Goal: Task Accomplishment & Management: Manage account settings

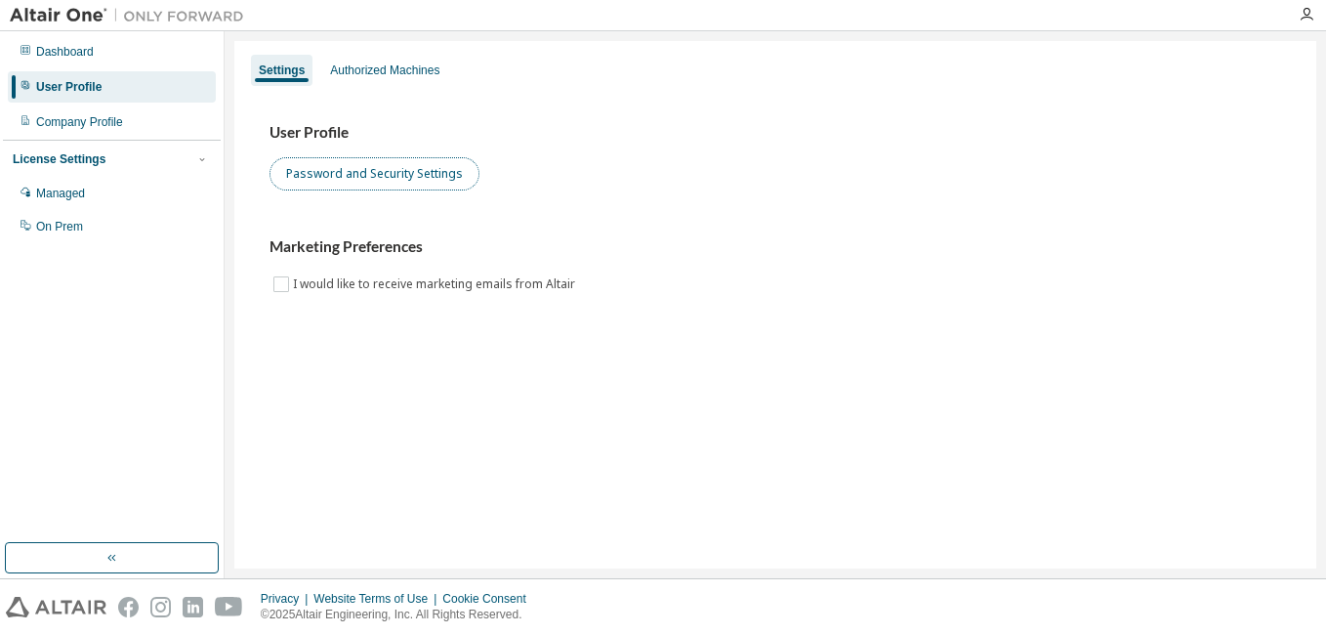
click at [410, 176] on button "Password and Security Settings" at bounding box center [375, 173] width 210 height 33
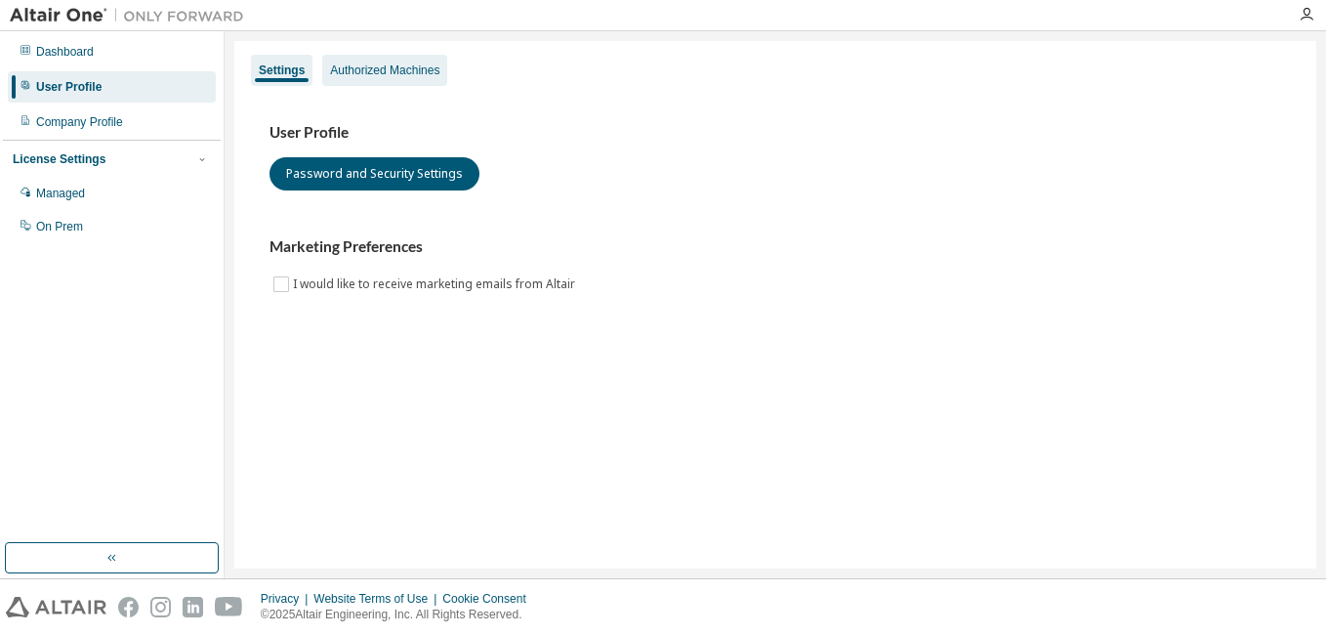
click at [358, 65] on div "Authorized Machines" at bounding box center [384, 71] width 109 height 16
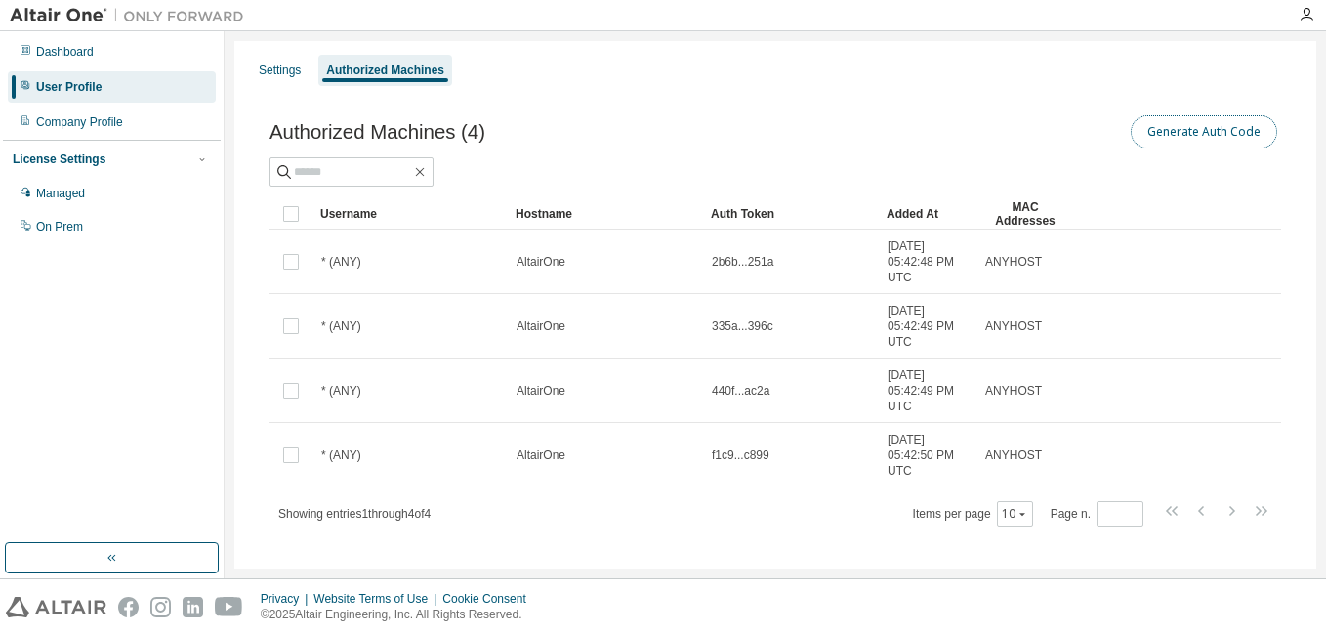
click at [1171, 135] on button "Generate Auth Code" at bounding box center [1204, 131] width 146 height 33
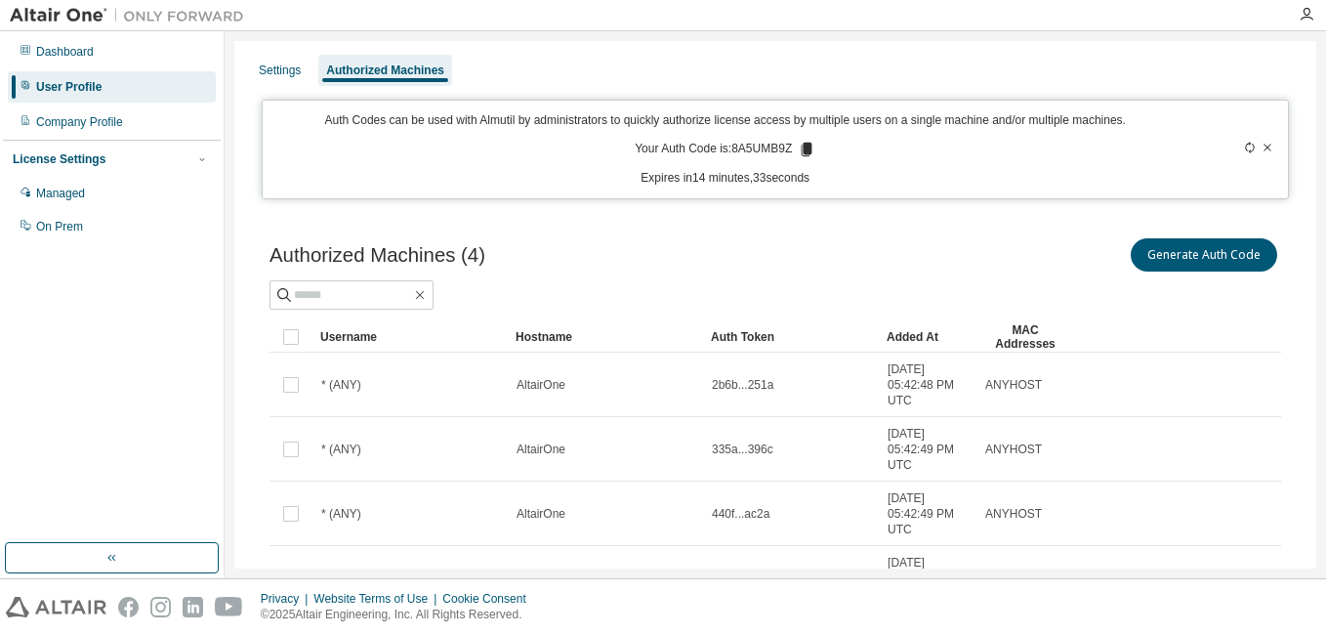
click at [750, 145] on p "Your Auth Code is: 8A5UMB9Z" at bounding box center [725, 150] width 181 height 18
copy p "8A5UMB9Z"
click at [749, 157] on p "Your Auth Code is: 8A5UMB9Z" at bounding box center [725, 150] width 181 height 18
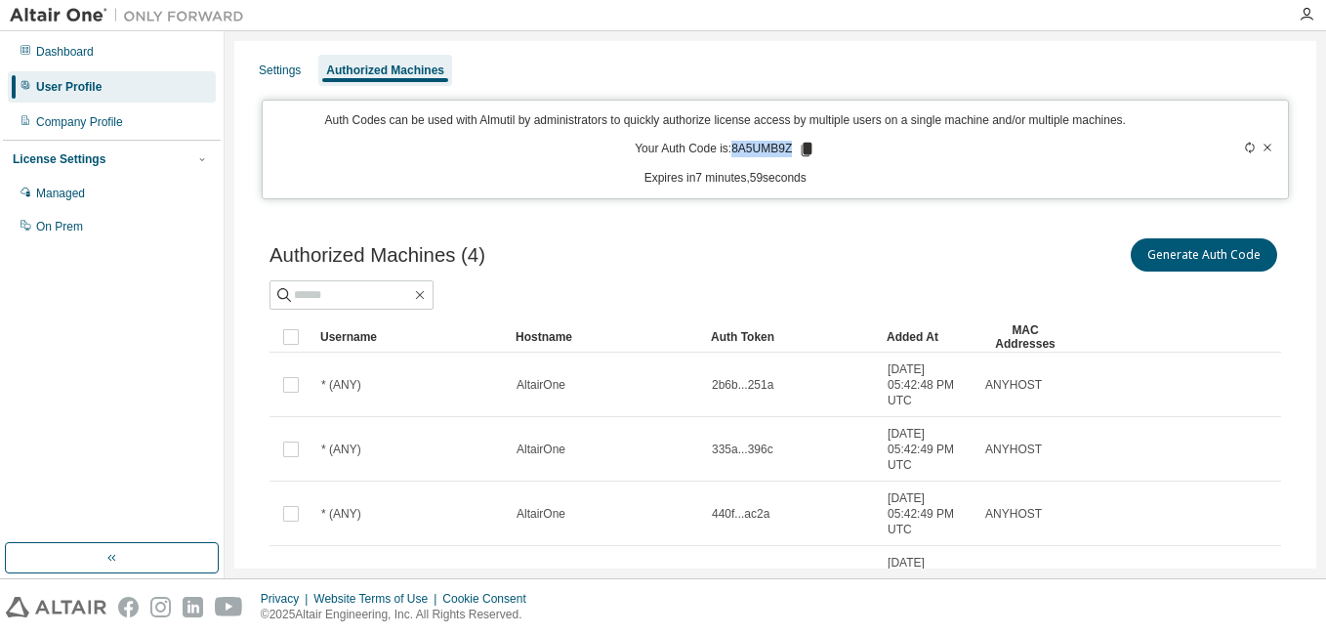
click at [749, 157] on p "Your Auth Code is: 8A5UMB9Z" at bounding box center [725, 150] width 181 height 18
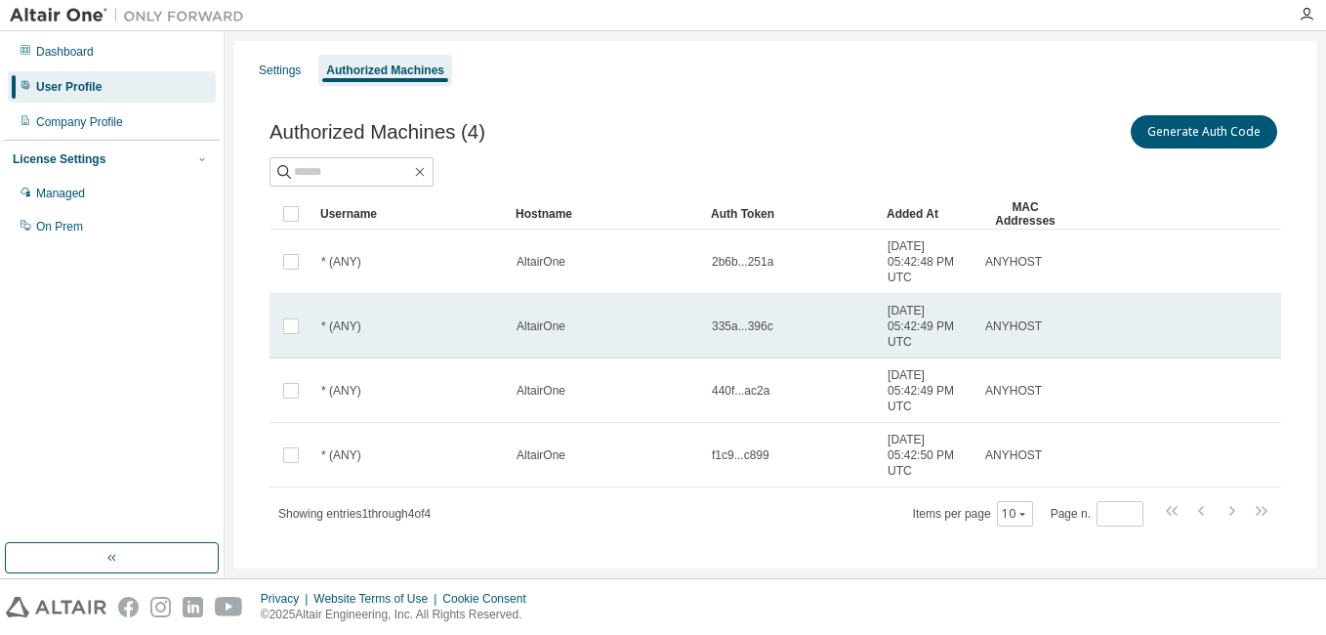
scroll to position [21, 0]
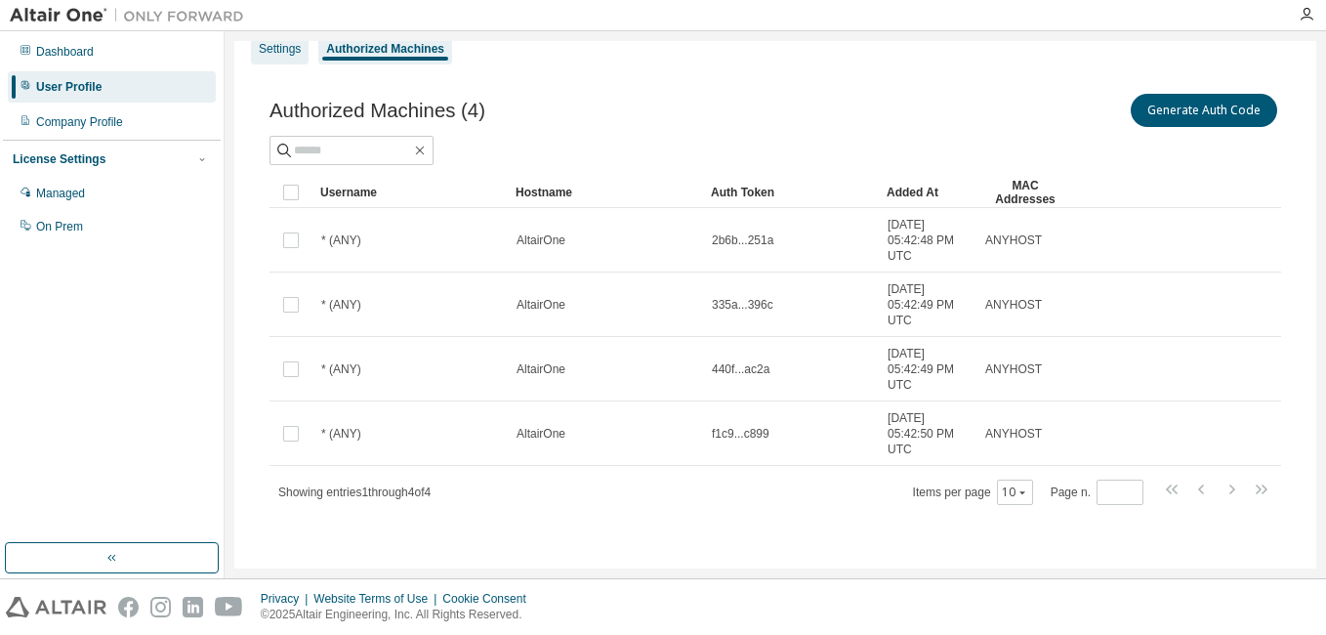
click at [288, 58] on div "Settings" at bounding box center [280, 48] width 58 height 31
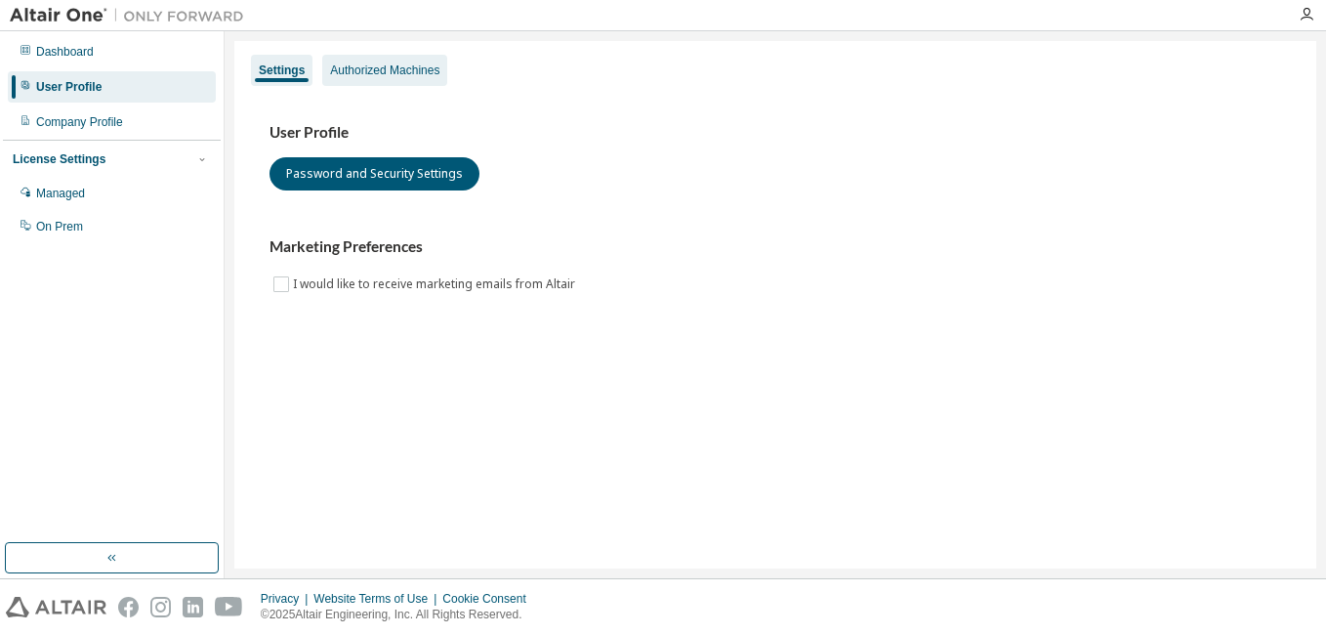
click at [385, 73] on div "Authorized Machines" at bounding box center [384, 71] width 109 height 16
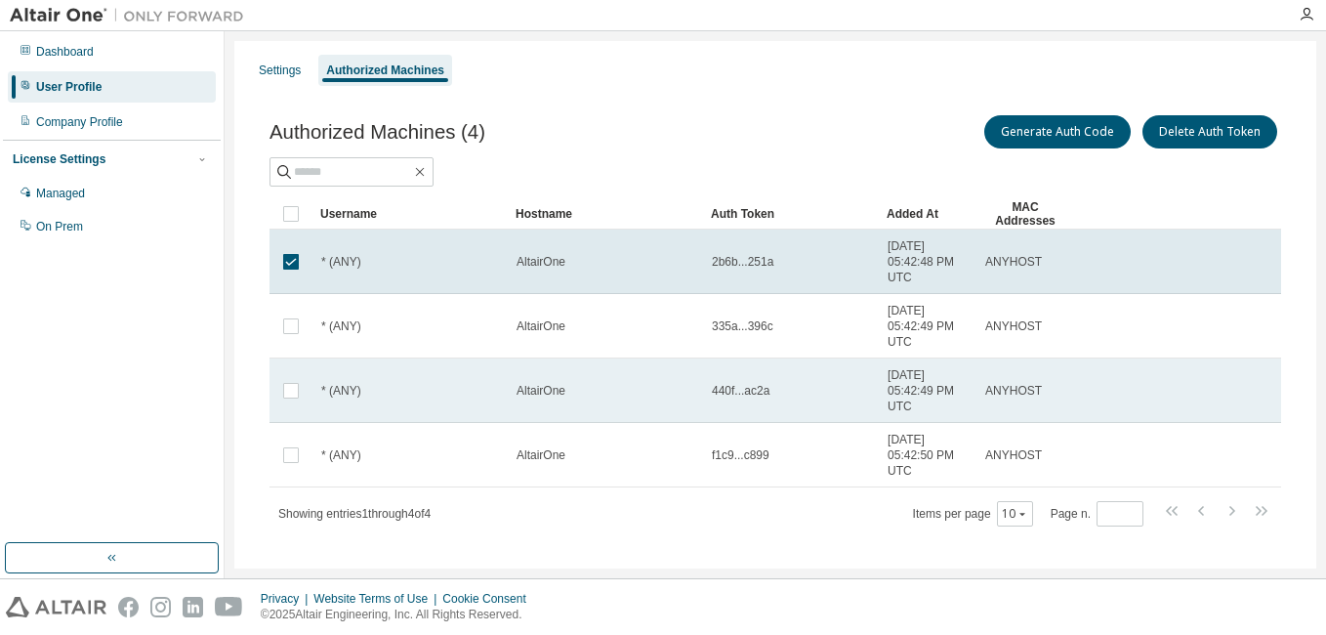
scroll to position [21, 0]
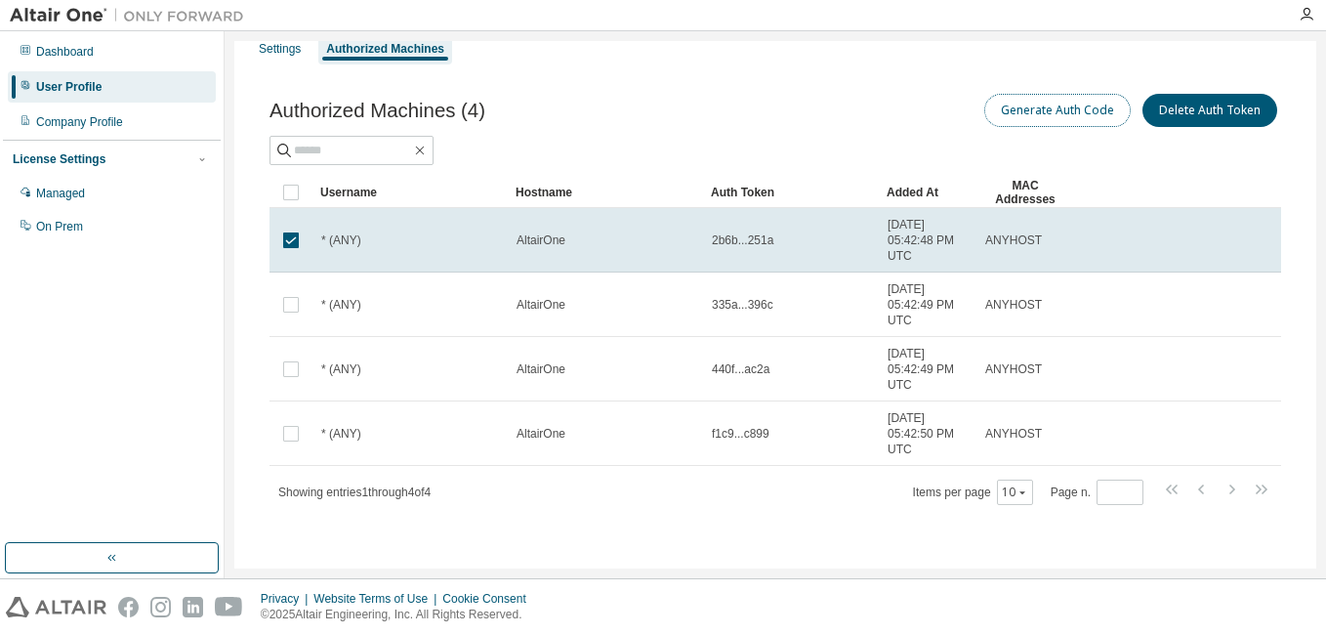
click at [1043, 105] on button "Generate Auth Code" at bounding box center [1057, 110] width 146 height 33
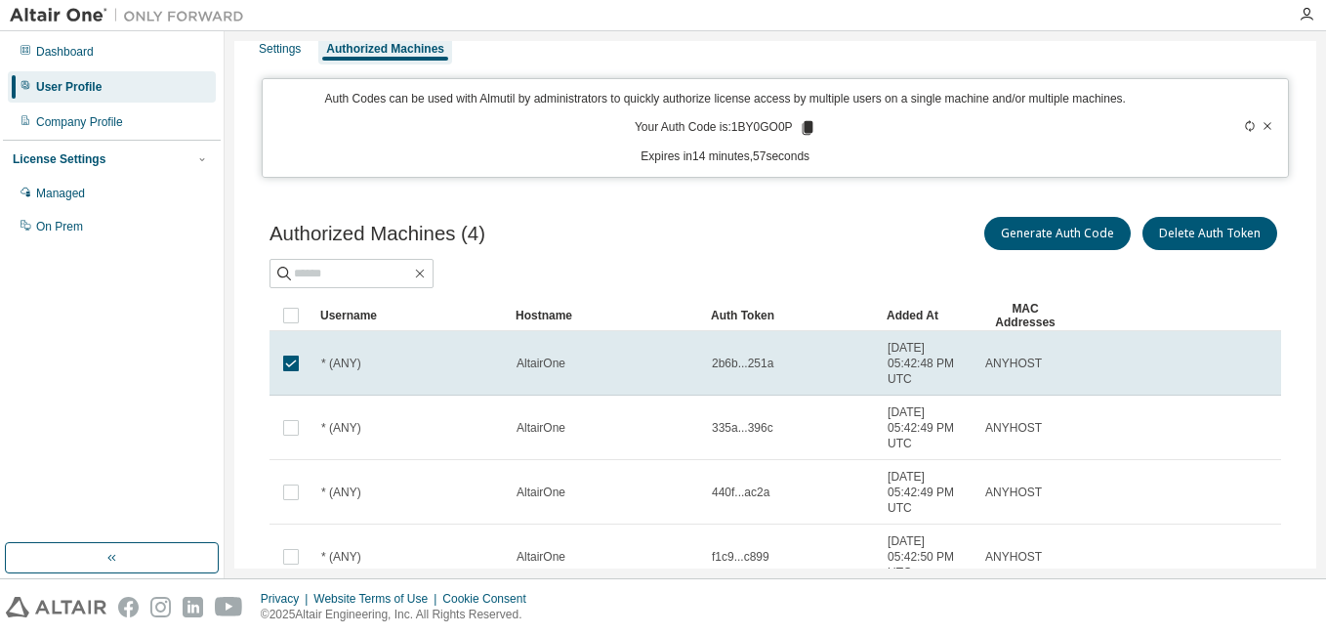
click at [755, 124] on p "Your Auth Code is: 1BY0GO0P" at bounding box center [726, 128] width 182 height 18
copy p "1BY0GO0P"
